Goal: Information Seeking & Learning: Find specific fact

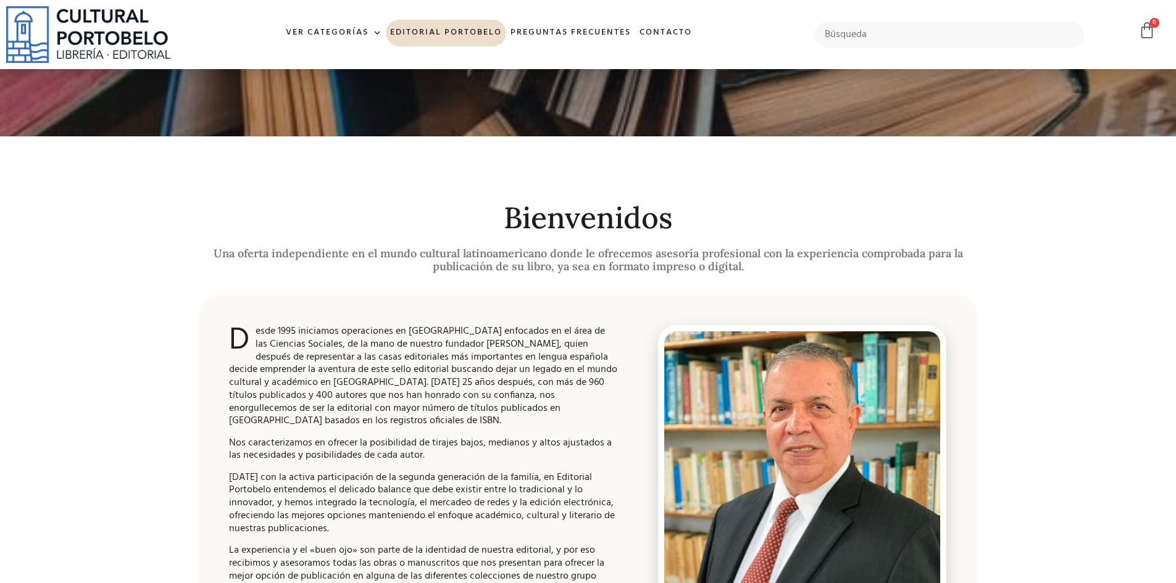
scroll to position [123, 0]
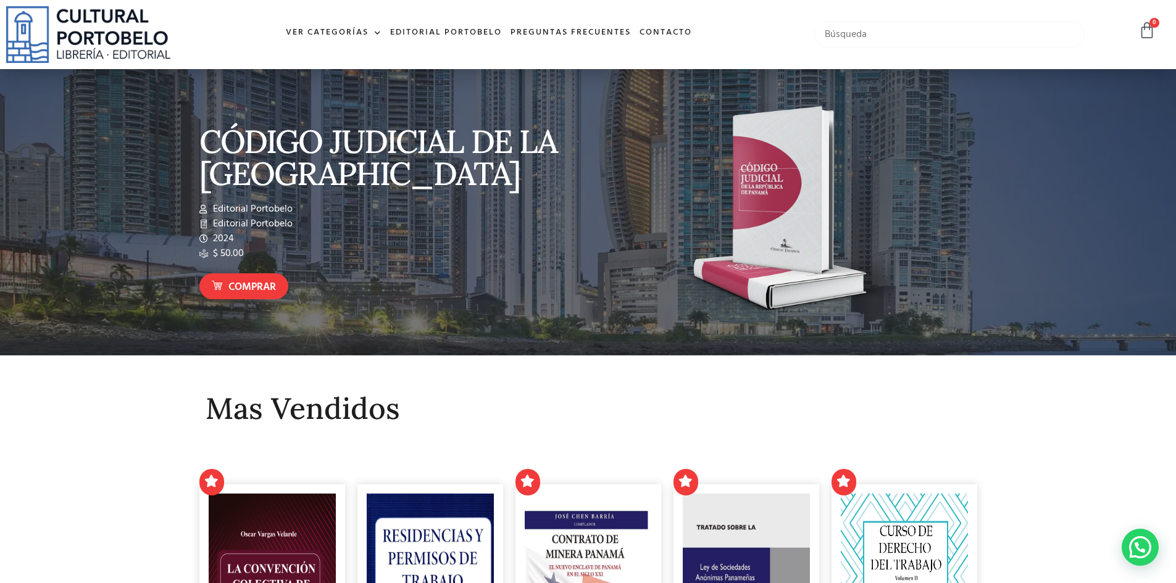
click at [847, 25] on input "text" at bounding box center [949, 35] width 271 height 26
type input "codigo minero"
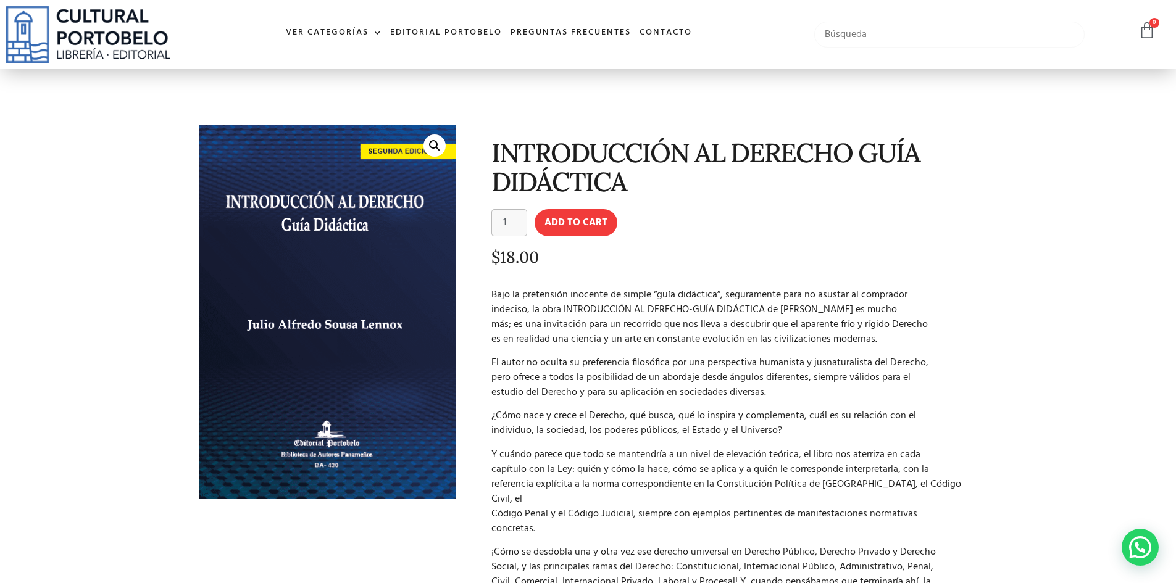
click at [849, 32] on input "text" at bounding box center [949, 35] width 271 height 26
type input "minero"
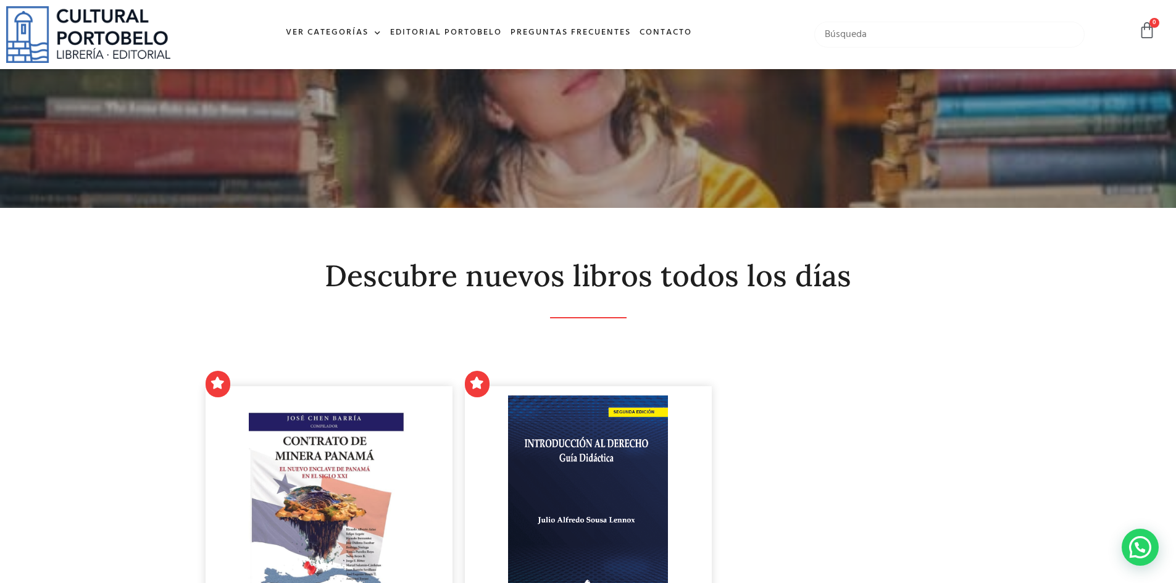
click at [865, 38] on input "text" at bounding box center [949, 35] width 271 height 26
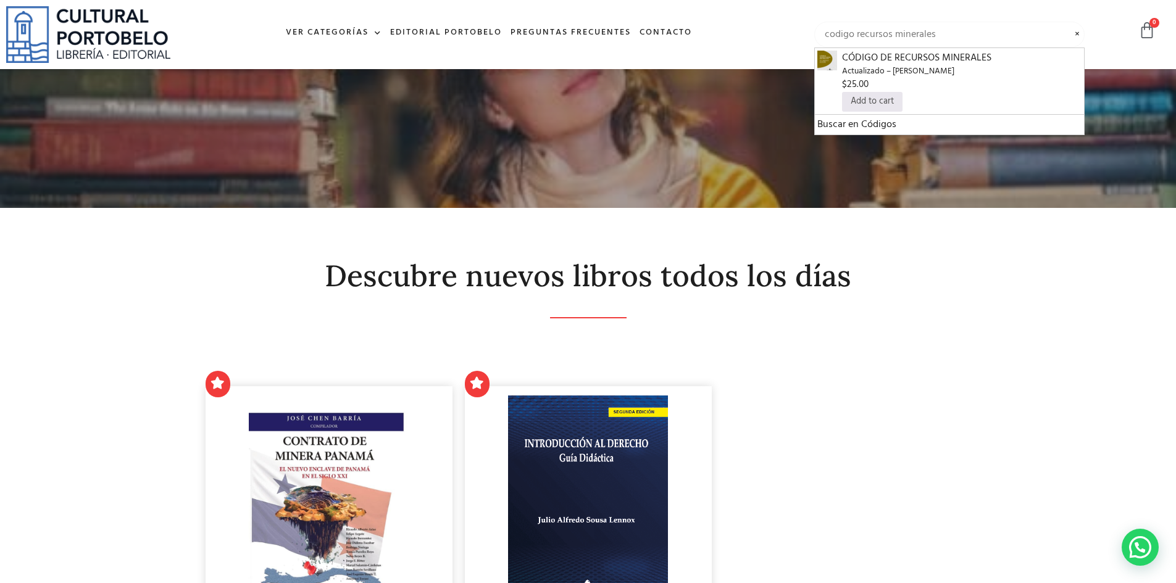
type input "codigo recursos minerales"
